Goal: Information Seeking & Learning: Learn about a topic

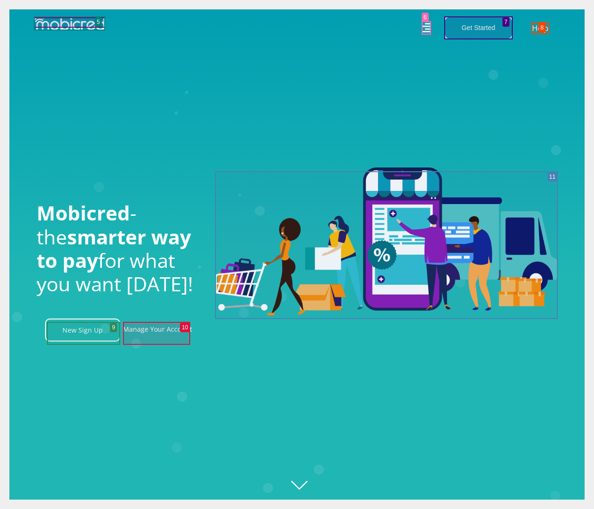
scroll to position [0, 2140]
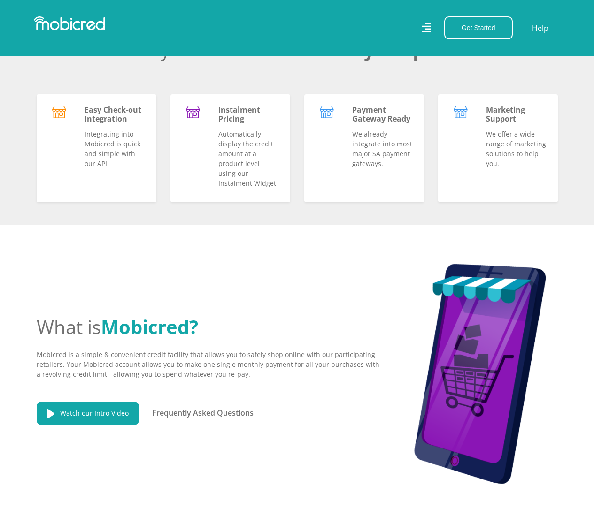
scroll to position [0, 713]
click at [203, 418] on link "Frequently Asked Questions" at bounding box center [202, 413] width 101 height 10
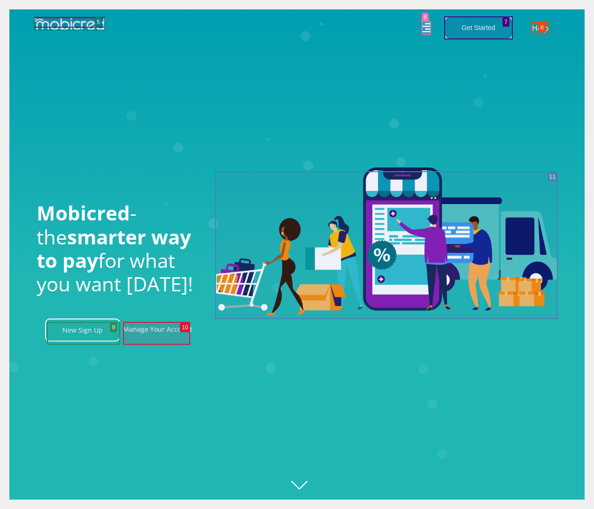
scroll to position [0, 2140]
